Goal: Information Seeking & Learning: Find specific fact

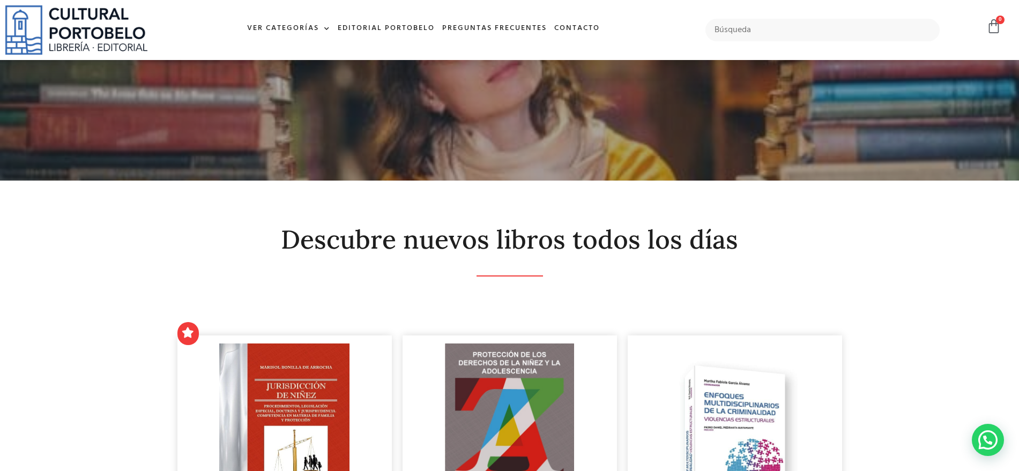
scroll to position [535, 0]
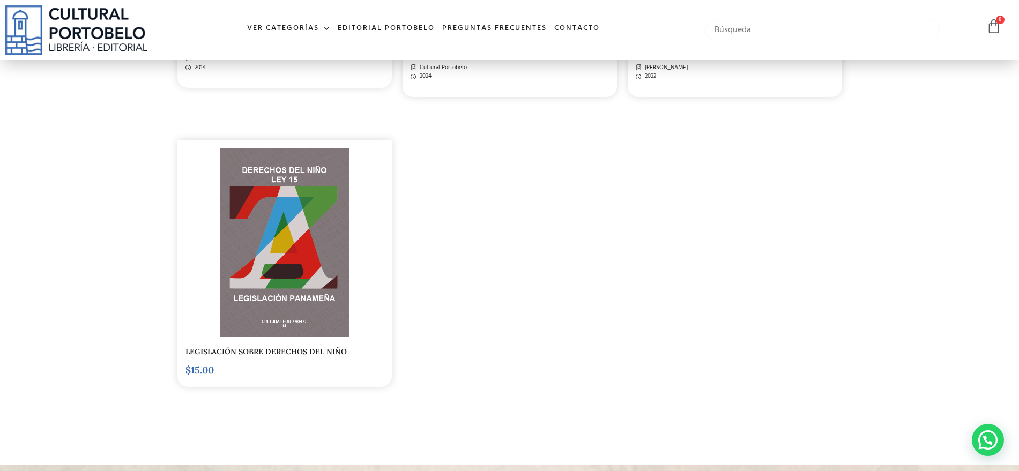
click at [801, 33] on input "text" at bounding box center [822, 30] width 235 height 23
type input "remon"
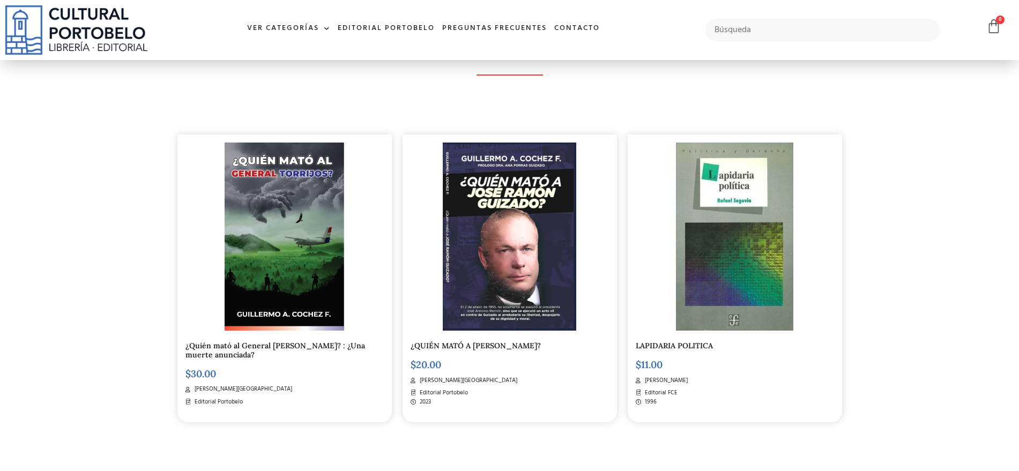
scroll to position [200, 0]
click at [753, 30] on input "text" at bounding box center [822, 30] width 235 height 23
type input "[PERSON_NAME]"
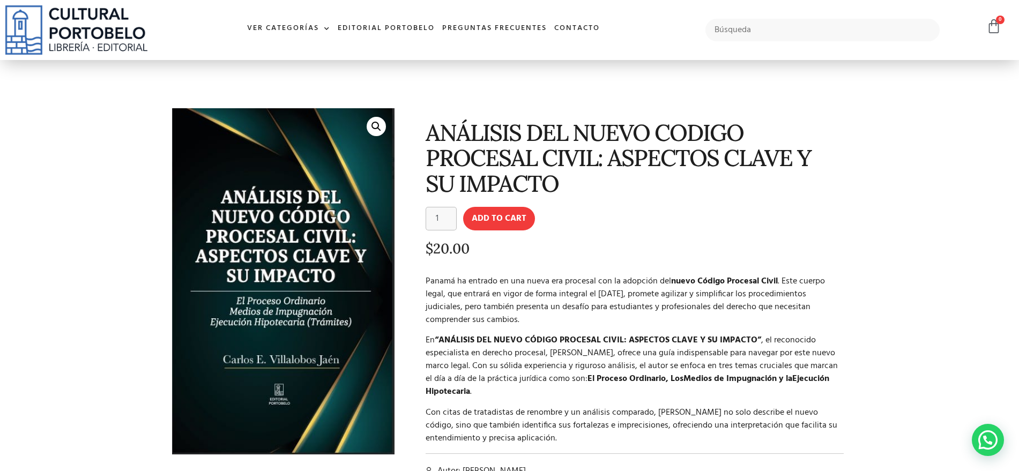
drag, startPoint x: 73, startPoint y: 203, endPoint x: 81, endPoint y: 177, distance: 27.1
click at [72, 203] on section "🔍 ANÁLISIS DEL NUEVO CODIGO PROCESAL CIVIL: ASPECTOS CLAVE Y SU IMPACTO ANÁLISI…" at bounding box center [509, 302] width 1019 height 485
click at [756, 29] on input "text" at bounding box center [822, 30] width 235 height 23
type input "codigo civil"
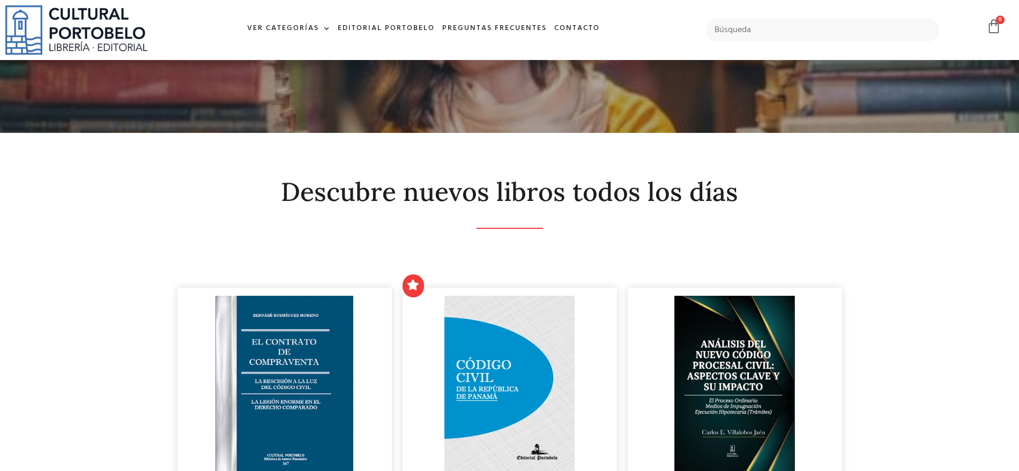
scroll to position [268, 0]
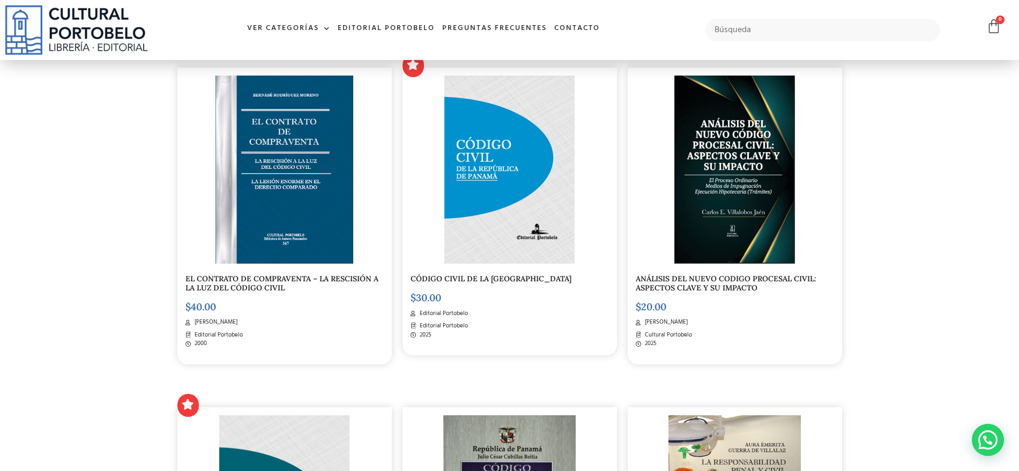
click at [780, 18] on div at bounding box center [822, 29] width 245 height 33
click at [780, 24] on input "text" at bounding box center [822, 30] width 235 height 23
type input "codigo procesal civil"
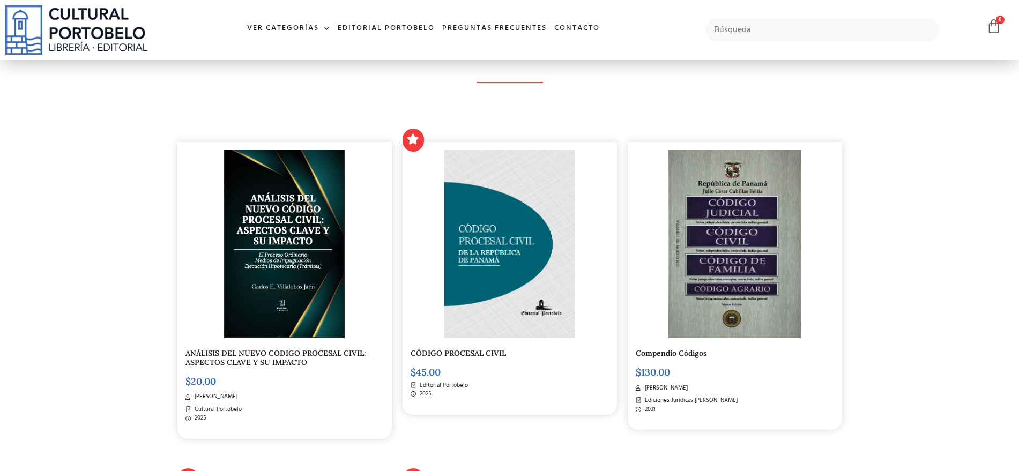
scroll to position [201, 0]
